Goal: Information Seeking & Learning: Learn about a topic

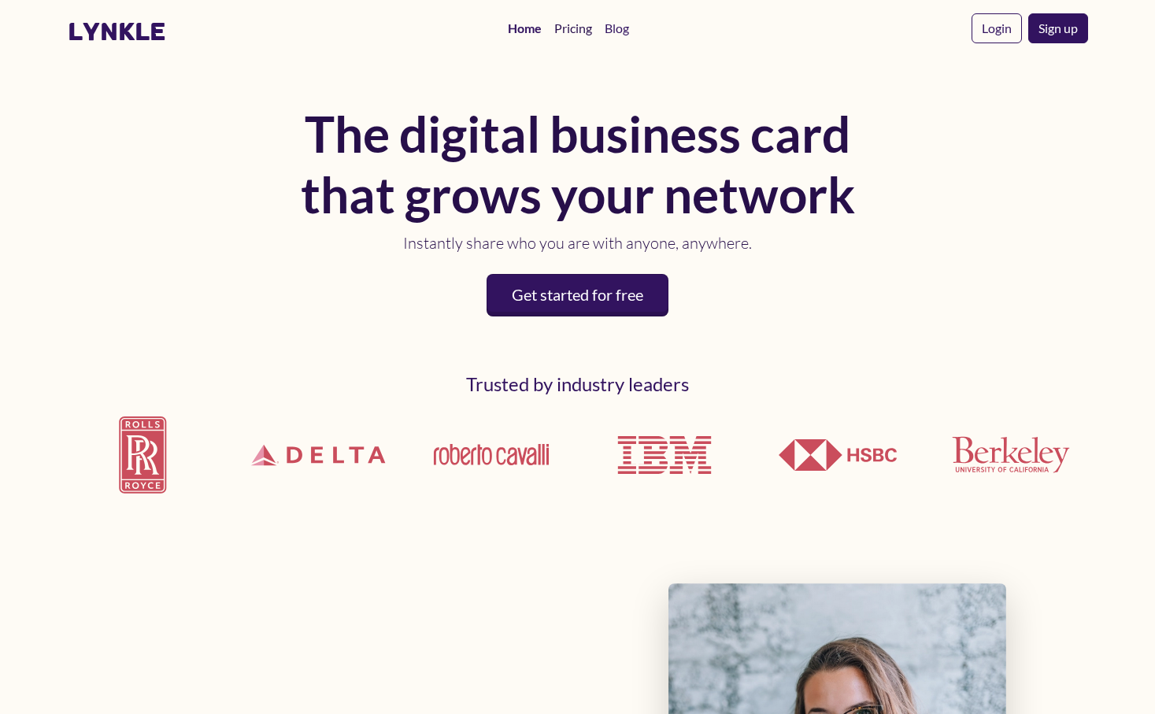
click at [575, 28] on link "Pricing" at bounding box center [573, 28] width 50 height 31
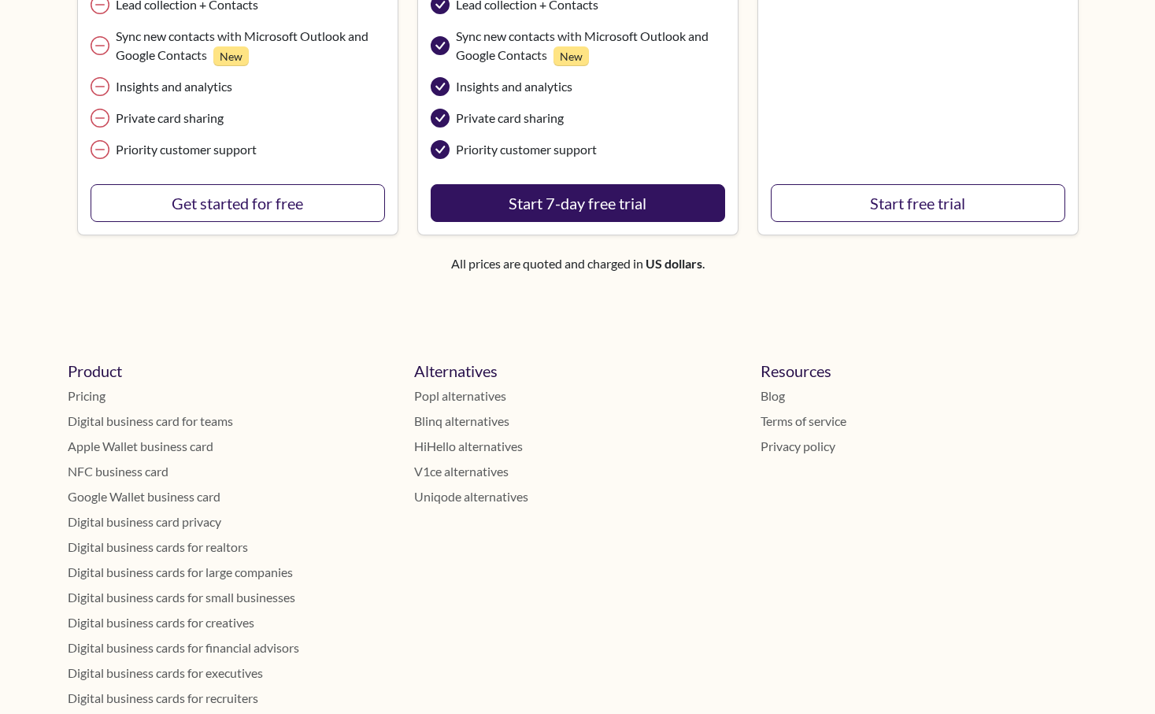
scroll to position [666, 0]
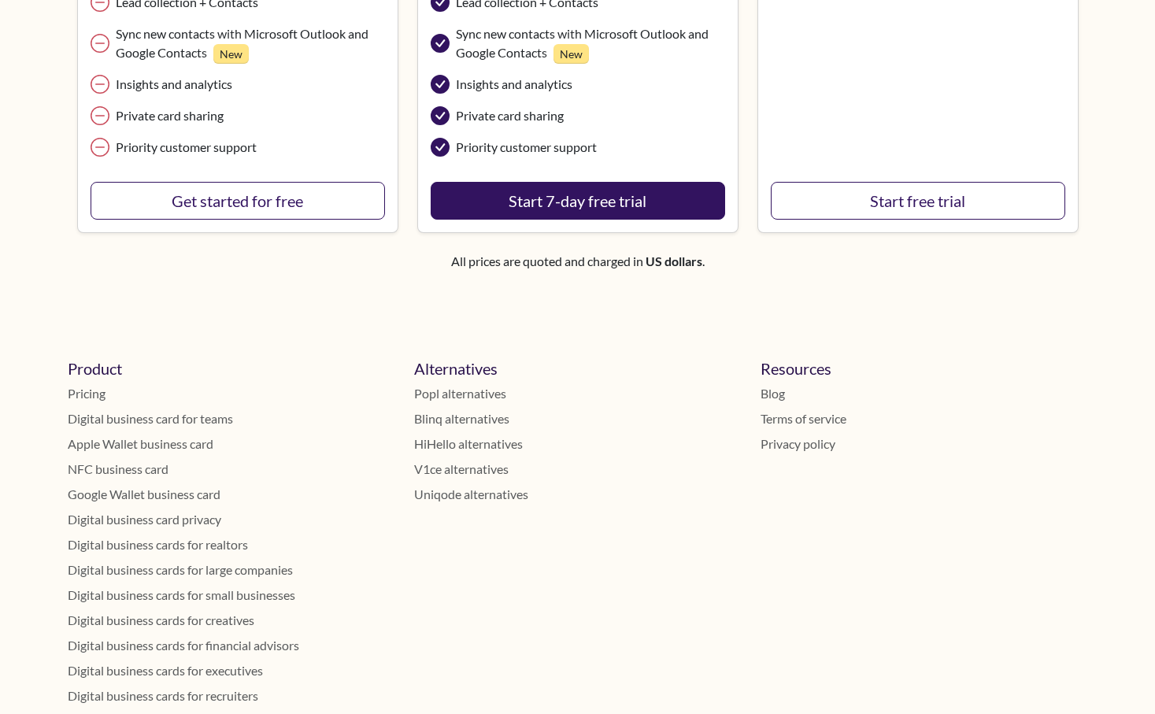
click at [185, 448] on link "Apple Wallet business card" at bounding box center [231, 444] width 327 height 19
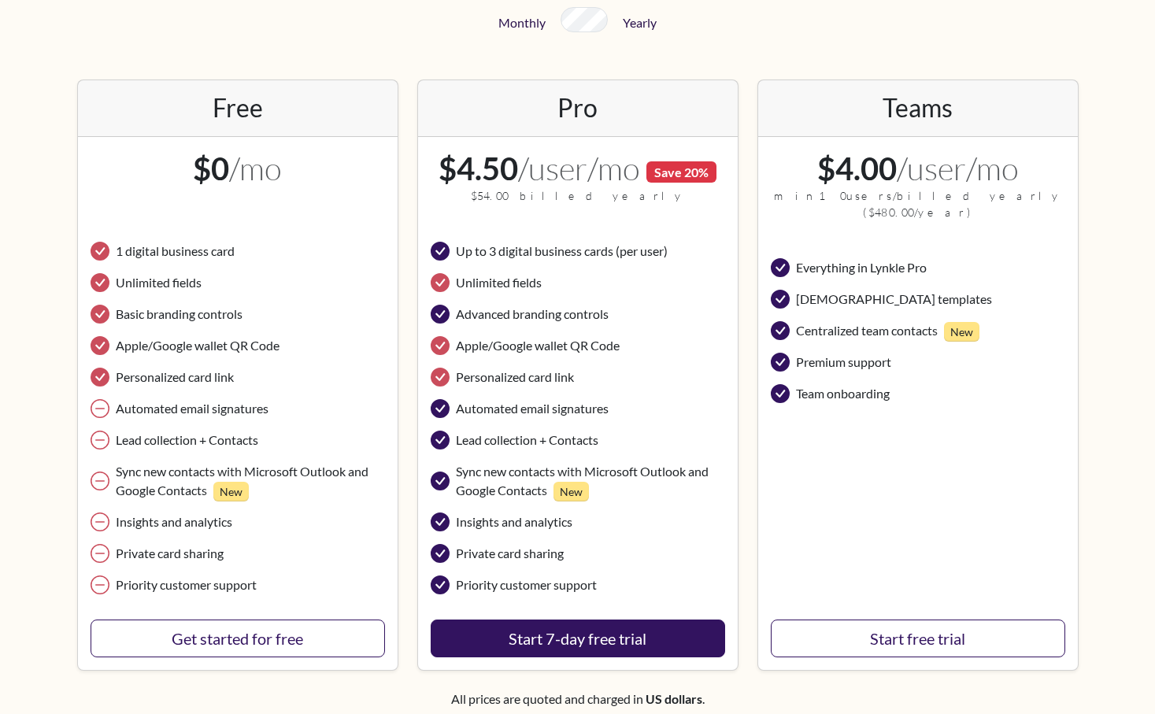
scroll to position [230, 0]
